Goal: Transaction & Acquisition: Purchase product/service

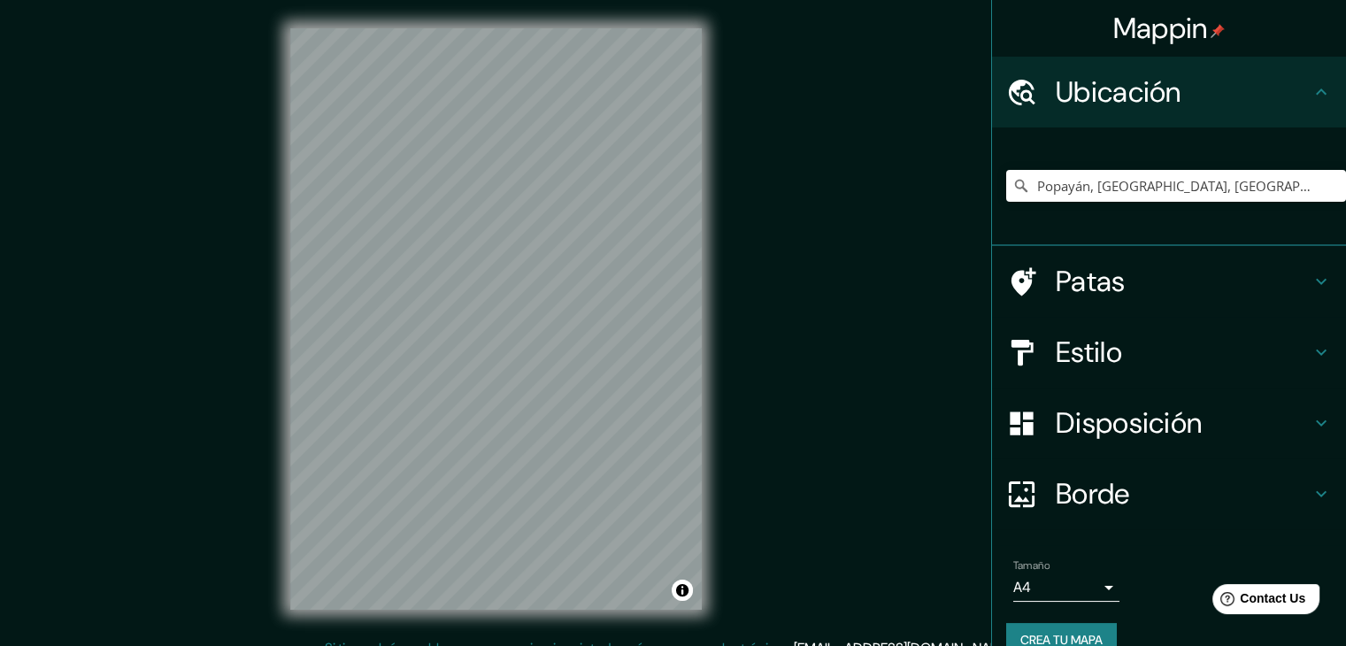
click at [1093, 341] on font "Estilo" at bounding box center [1088, 352] width 66 height 37
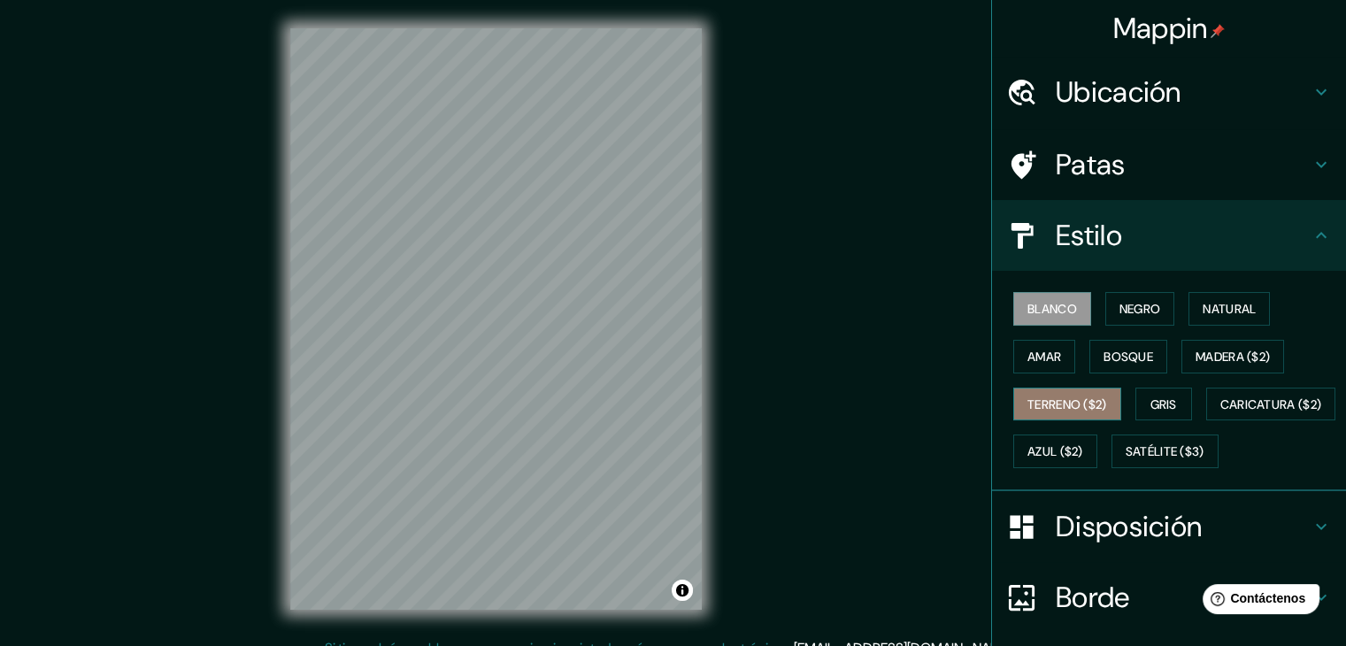
click at [1037, 404] on font "Terreno ($2)" at bounding box center [1067, 404] width 80 height 16
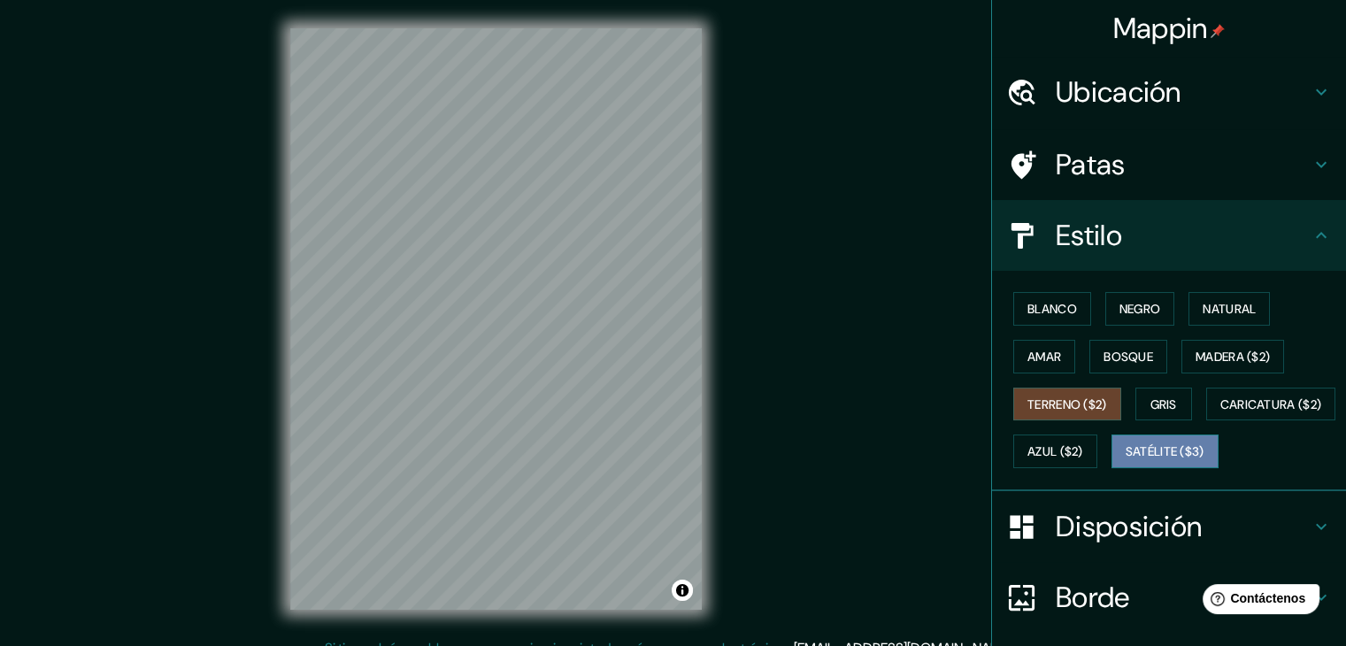
click at [1125, 460] on font "Satélite ($3)" at bounding box center [1164, 452] width 79 height 16
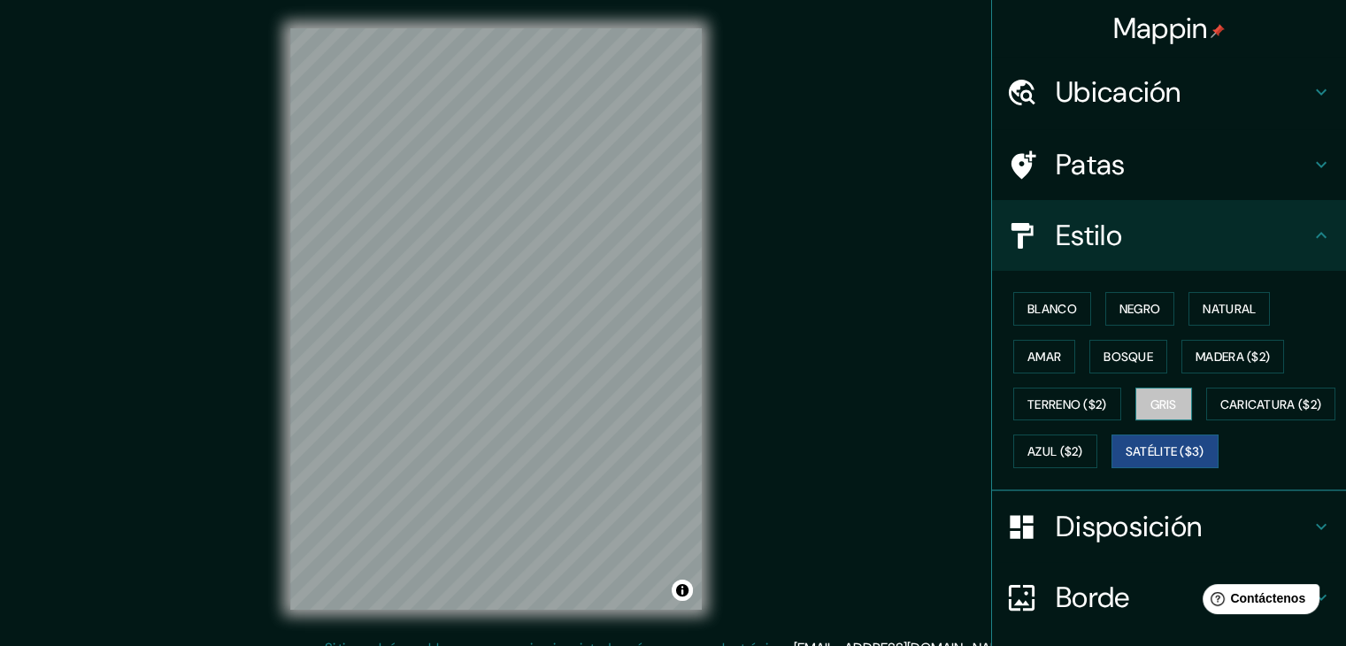
click at [1168, 403] on font "Gris" at bounding box center [1163, 404] width 27 height 16
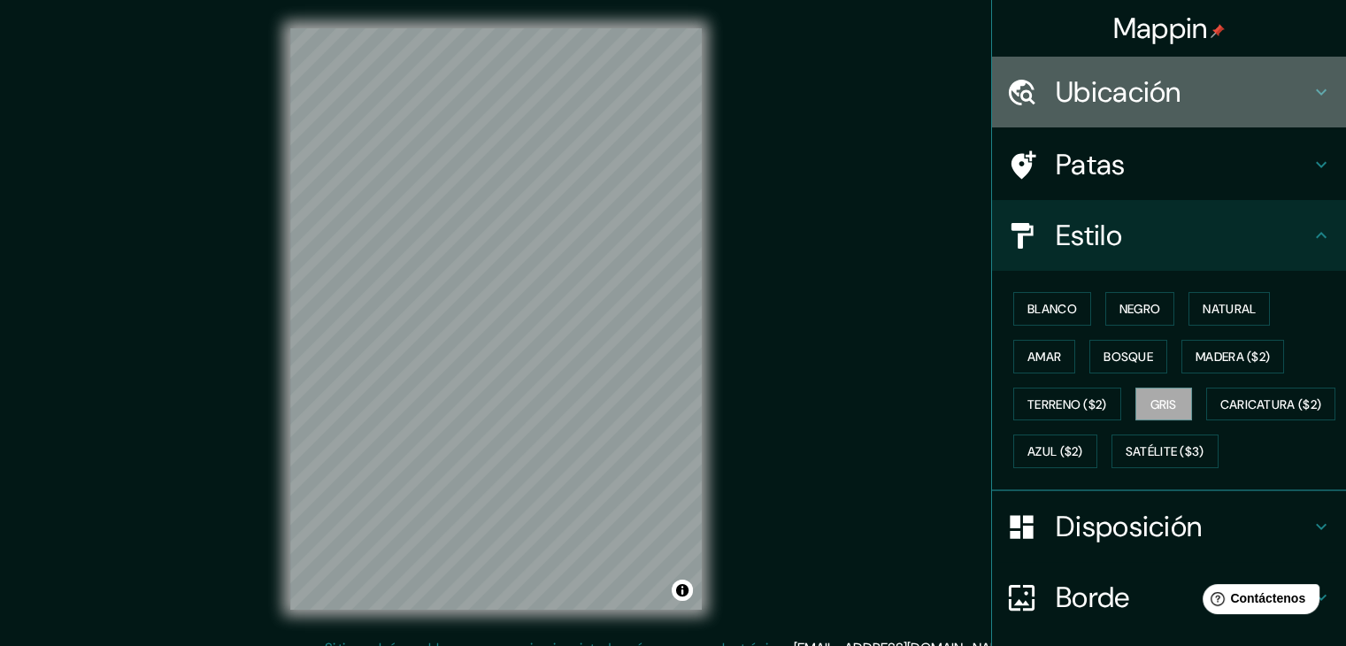
click at [1120, 89] on font "Ubicación" at bounding box center [1118, 91] width 126 height 37
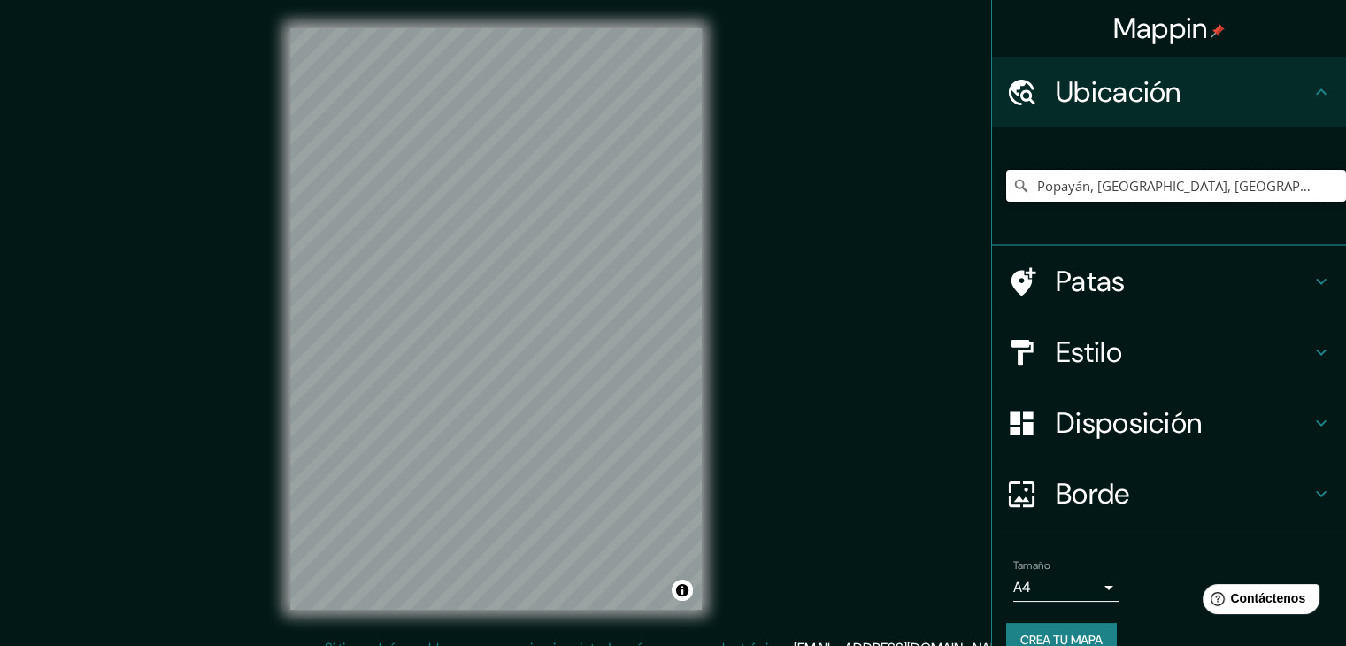
click at [1185, 184] on input "Popayán, Cauca, Colombia" at bounding box center [1176, 186] width 340 height 32
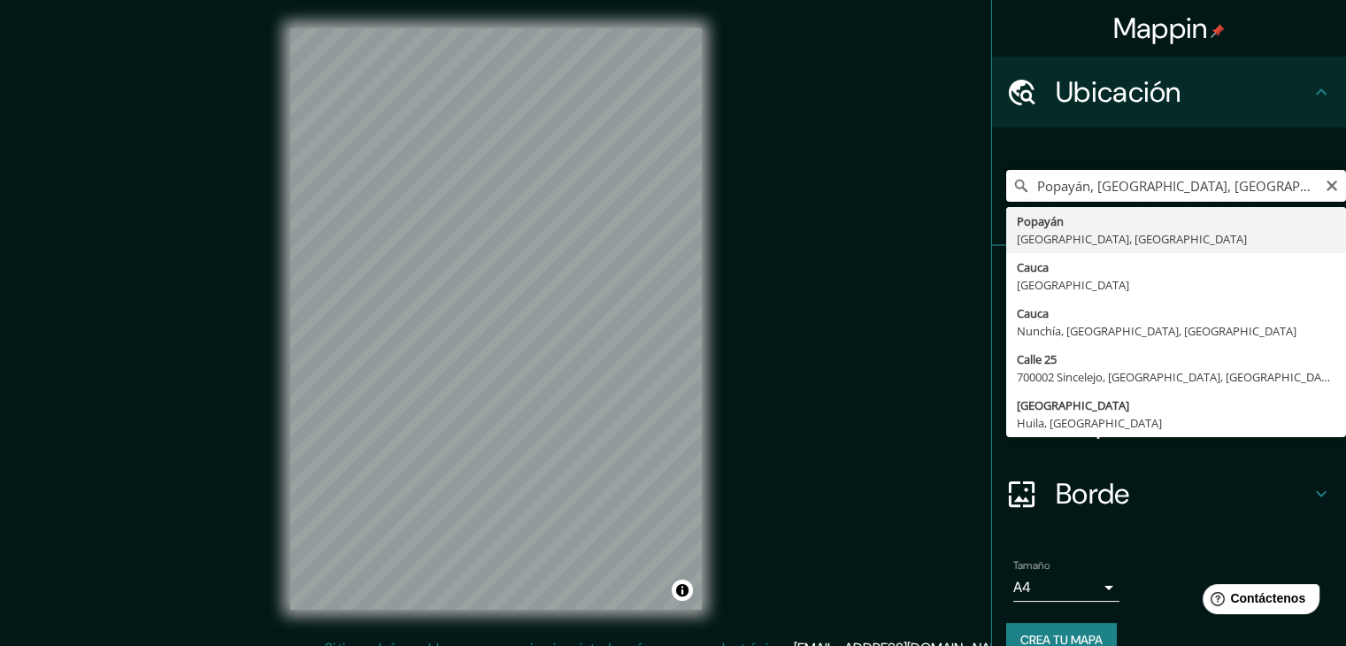
type input "Popayán, Cauca, Colombia"
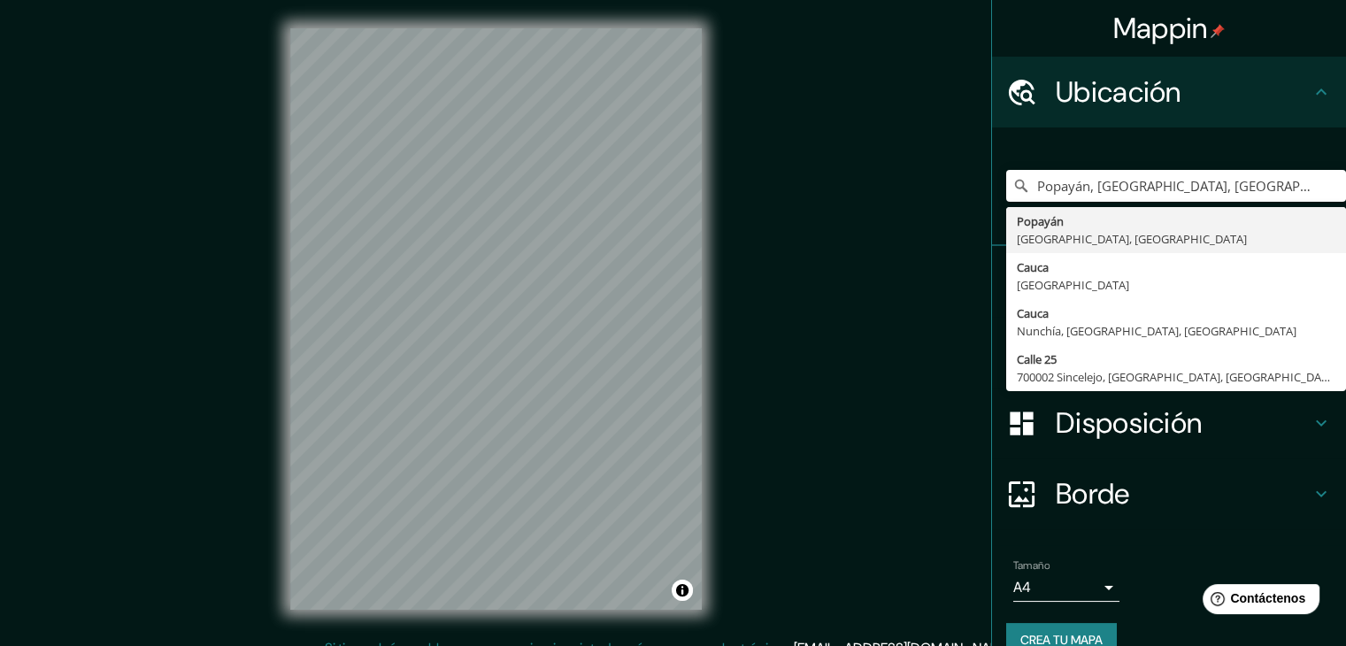
click at [1119, 425] on font "Disposición" at bounding box center [1128, 422] width 146 height 37
